Goal: Navigation & Orientation: Understand site structure

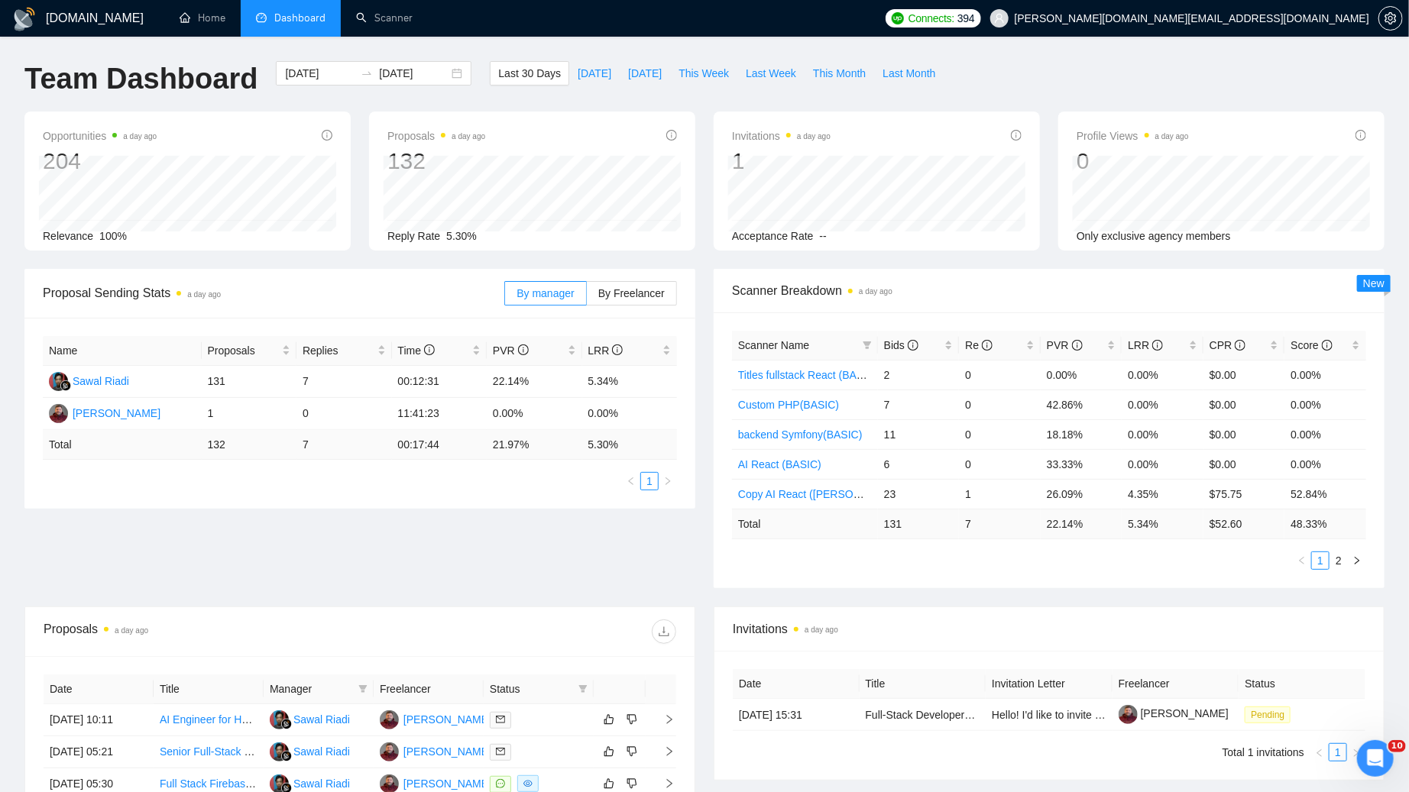
click at [710, 92] on div "Last 30 Days [DATE] [DATE] This Week Last Week This Month Last Month" at bounding box center [717, 86] width 472 height 50
click at [696, 95] on div "Last 30 Days Today Yesterday This Week Last Week This Month Last Month" at bounding box center [717, 86] width 472 height 50
click at [711, 97] on div "Last 30 Days Today Yesterday This Week Last Week This Month Last Month" at bounding box center [717, 86] width 472 height 50
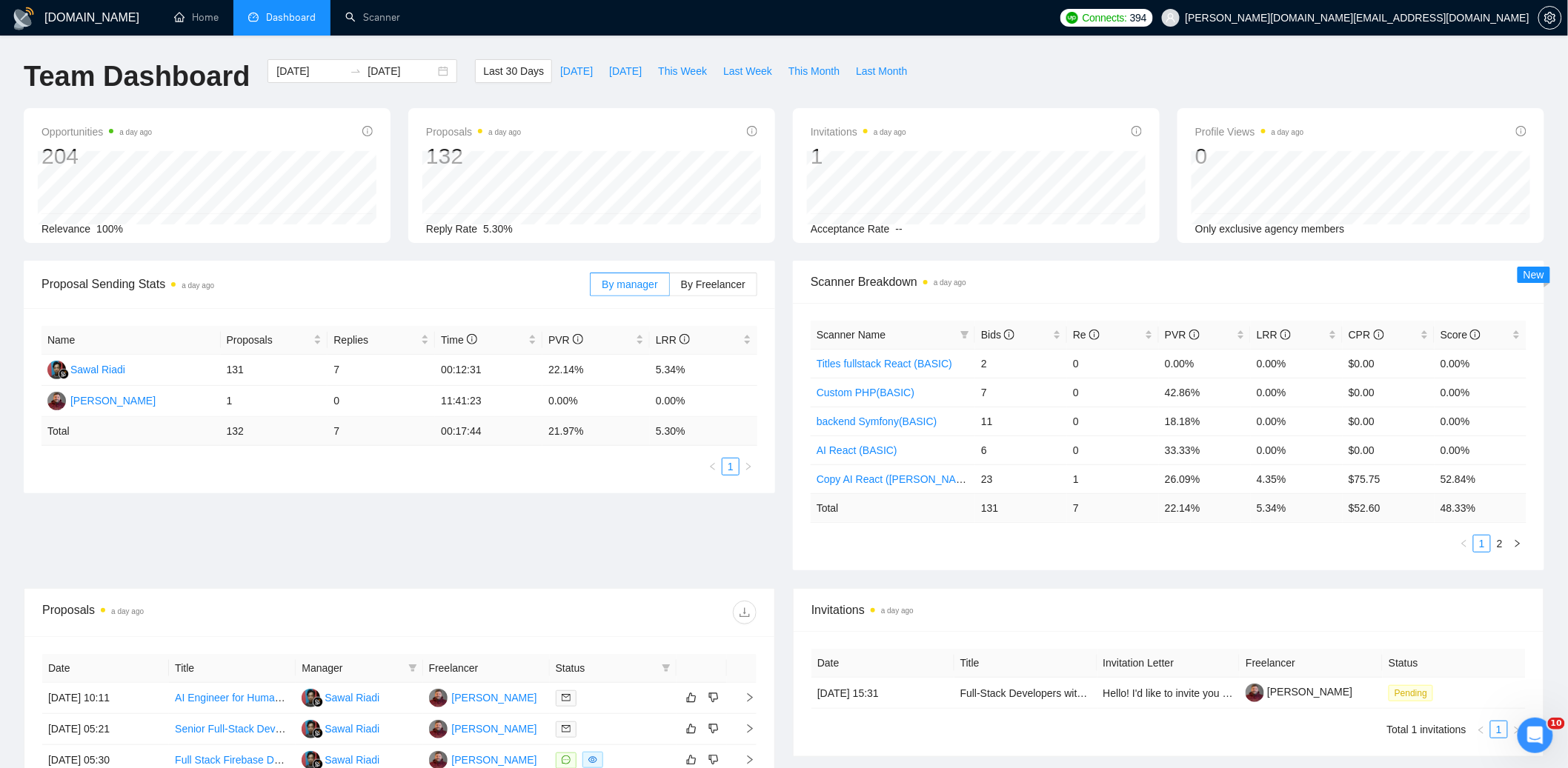
click at [1237, 62] on div "Team Dashboard 2025-09-04 2025-10-04 Last 30 Days Today Yesterday This Week Las…" at bounding box center [784, 83] width 1538 height 48
click at [786, 249] on div "Opportunities a few seconds ago 207 Relevance 100% Proposals 5 minutes ago 134 …" at bounding box center [784, 184] width 1538 height 152
click at [769, 256] on div "Opportunities a few seconds ago 207 Relevance 100% Proposals 5 minutes ago 134 …" at bounding box center [784, 184] width 1538 height 152
click at [799, 254] on div "Opportunities a few seconds ago 207 Relevance 100% Proposals 5 minutes ago 134 …" at bounding box center [784, 184] width 1538 height 152
click at [787, 575] on div "Proposal Sending Stats 5 minutes ago By manager By Freelancer Name Proposals Re…" at bounding box center [784, 425] width 1538 height 328
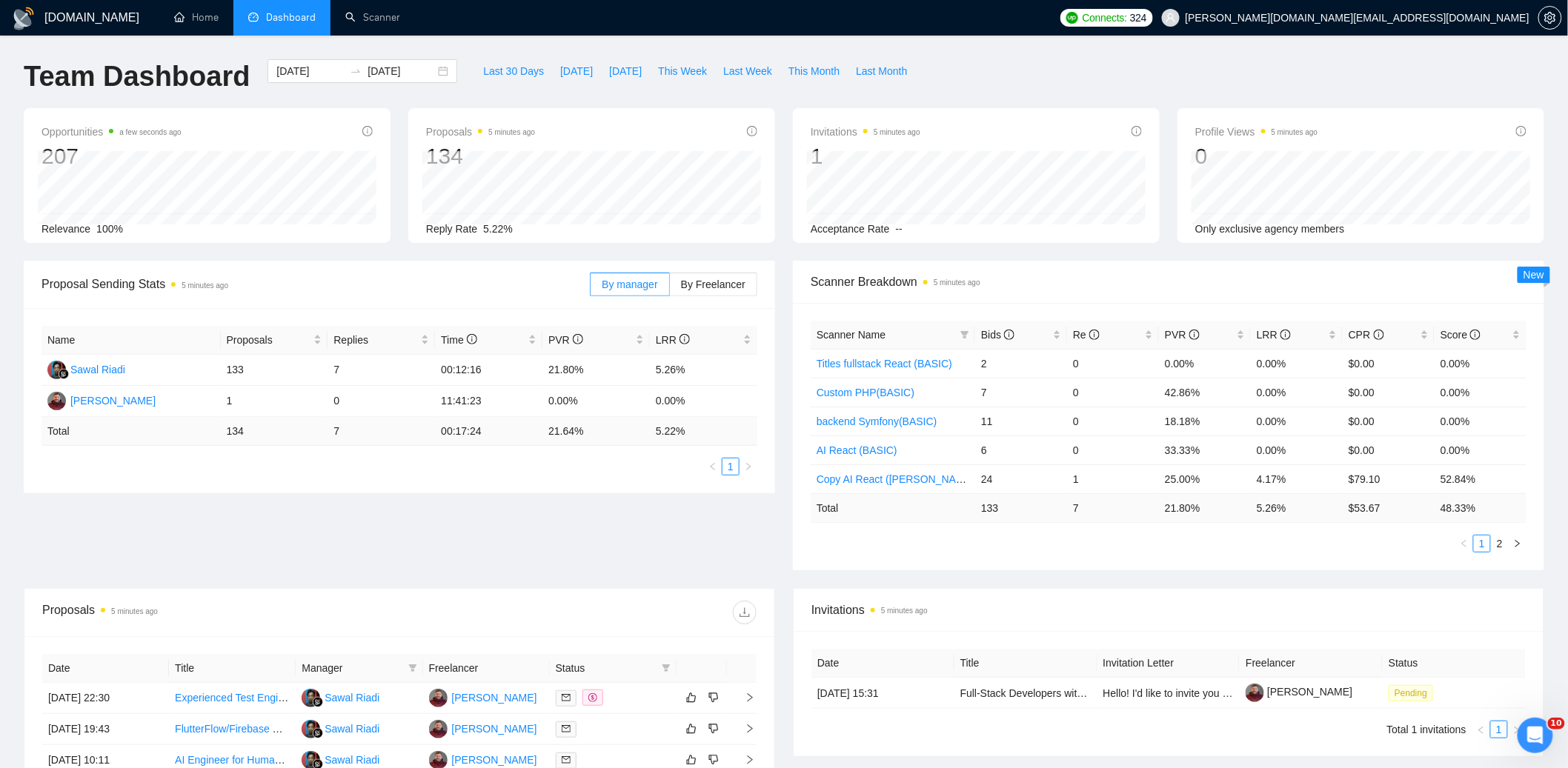
click at [783, 576] on div "Proposal Sending Stats 5 minutes ago By manager By Freelancer Name Proposals Re…" at bounding box center [784, 425] width 1538 height 328
click at [781, 579] on div "Proposal Sending Stats 5 minutes ago By manager By Freelancer Name Proposals Re…" at bounding box center [784, 425] width 1538 height 328
click at [784, 582] on div "Proposal Sending Stats 5 minutes ago By manager By Freelancer Name Proposals Re…" at bounding box center [784, 425] width 1538 height 328
click at [784, 249] on div "Opportunities a few seconds ago 207 Relevance 100% Proposals 5 minutes ago 134 …" at bounding box center [784, 184] width 1538 height 152
click at [784, 249] on div "Opportunities a few seconds ago 207 Relevance 100% Proposals 5 minutes ago 134 …" at bounding box center [784, 184] width 1538 height 152
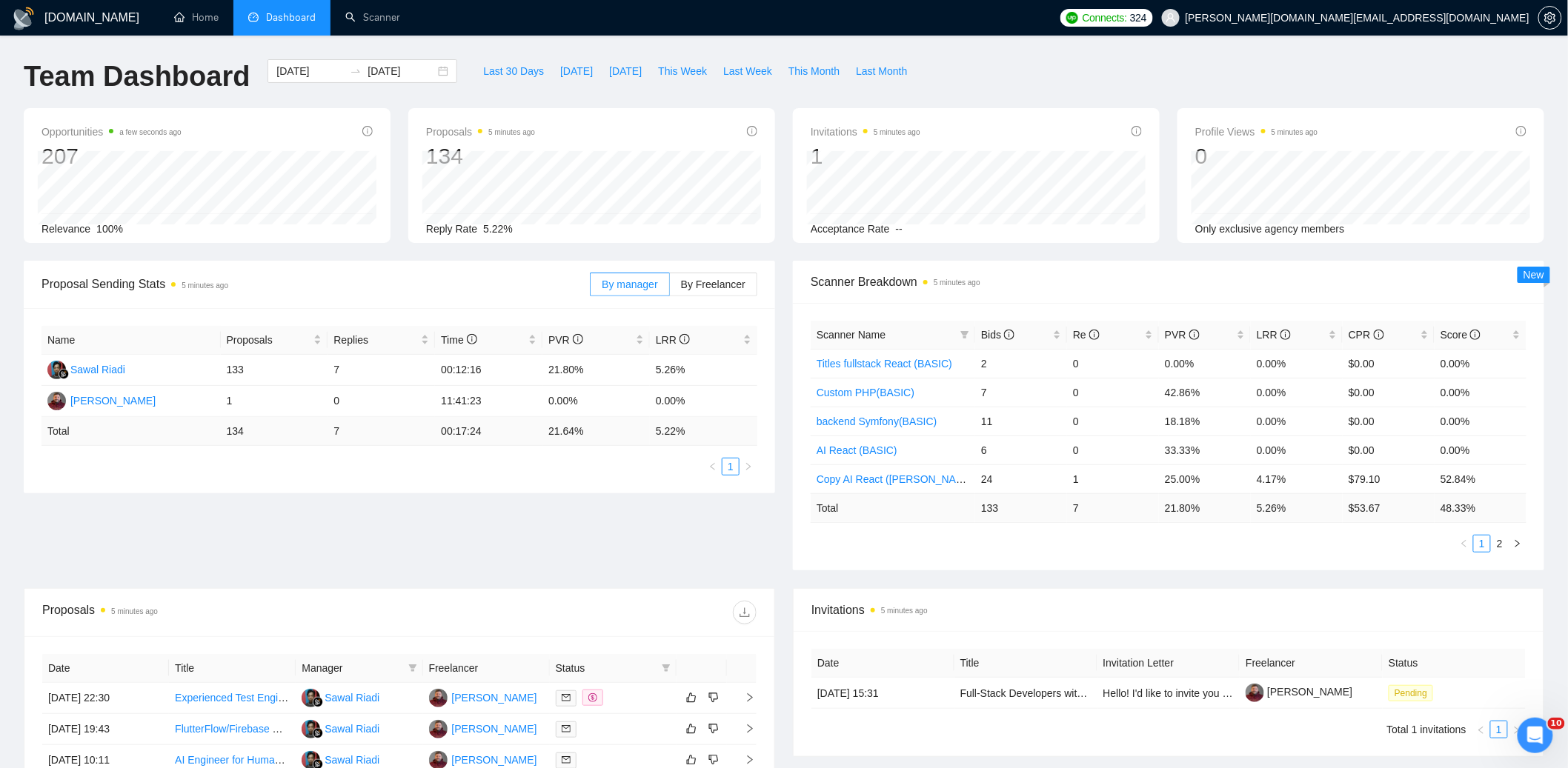
click at [784, 252] on div "Opportunities a few seconds ago 207 Relevance 100% Proposals 5 minutes ago 134 …" at bounding box center [784, 184] width 1538 height 152
